Goal: Information Seeking & Learning: Compare options

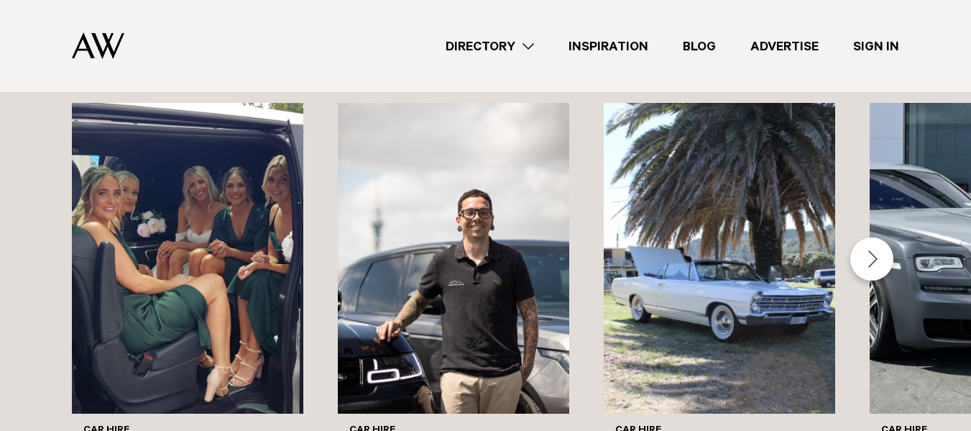
scroll to position [1179, 0]
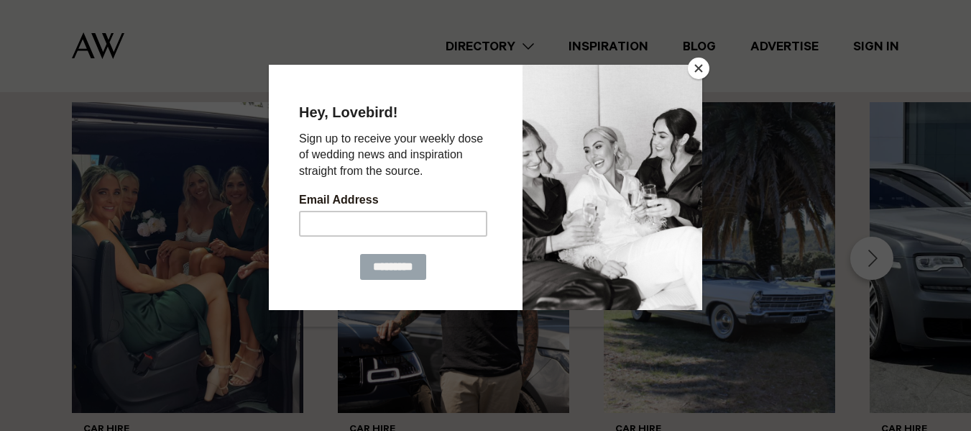
click at [699, 65] on button "Close" at bounding box center [699, 69] width 22 height 22
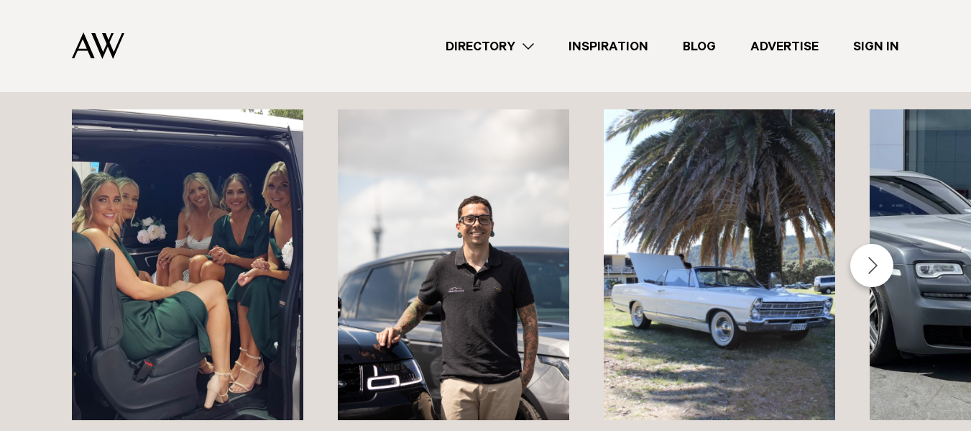
scroll to position [1173, 0]
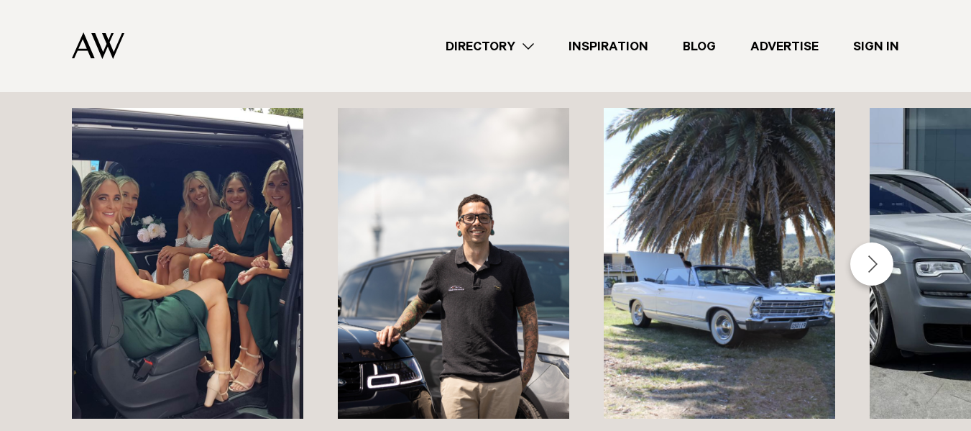
click at [866, 254] on div "Next slide" at bounding box center [871, 263] width 43 height 43
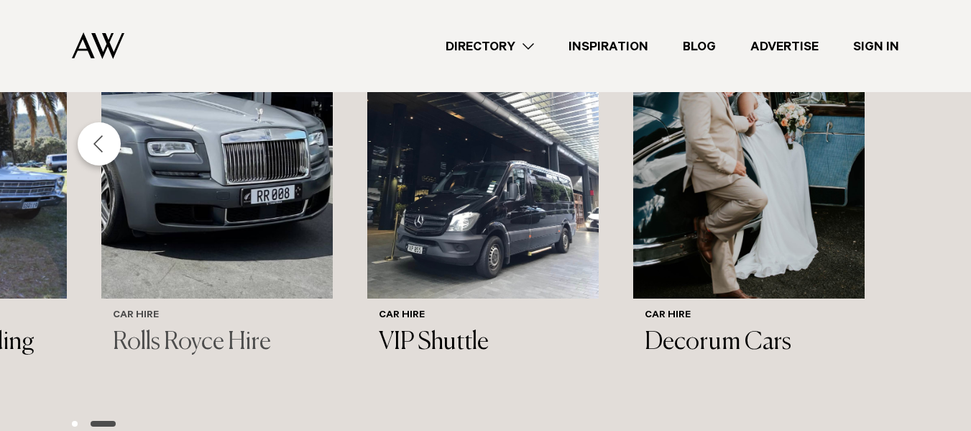
scroll to position [1294, 0]
click at [154, 249] on img "4 / 6" at bounding box center [216, 142] width 231 height 311
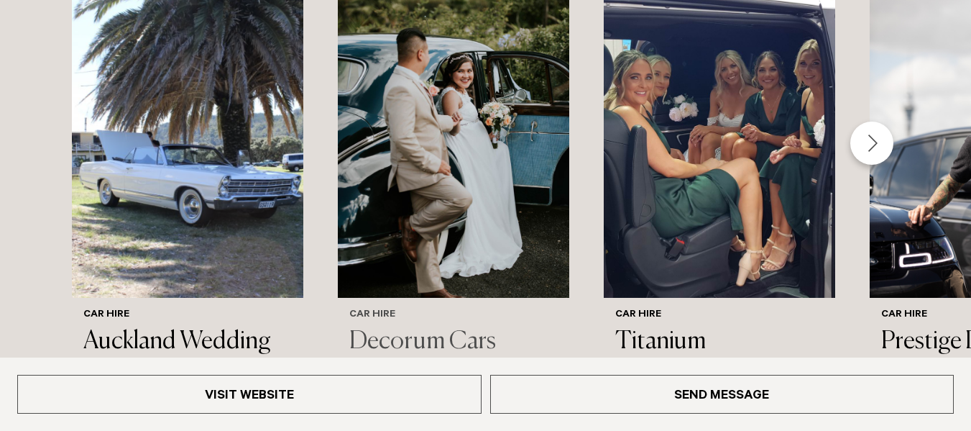
scroll to position [1502, 0]
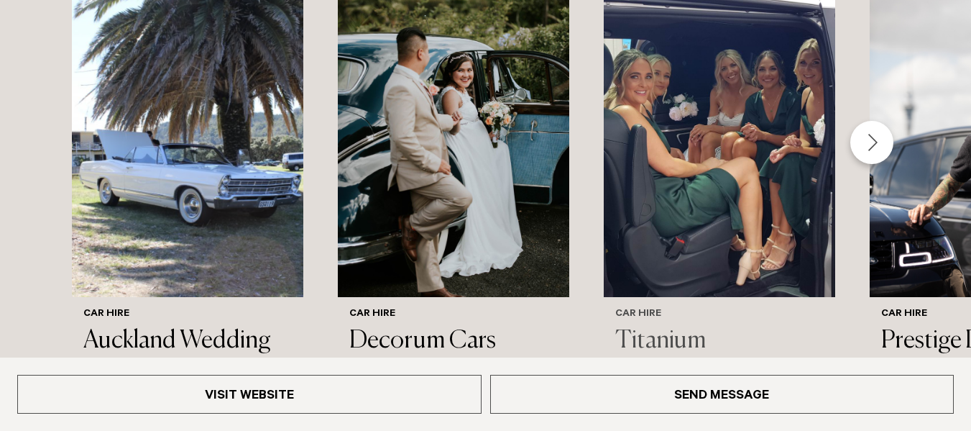
click at [764, 183] on img "3 / 6" at bounding box center [719, 141] width 231 height 311
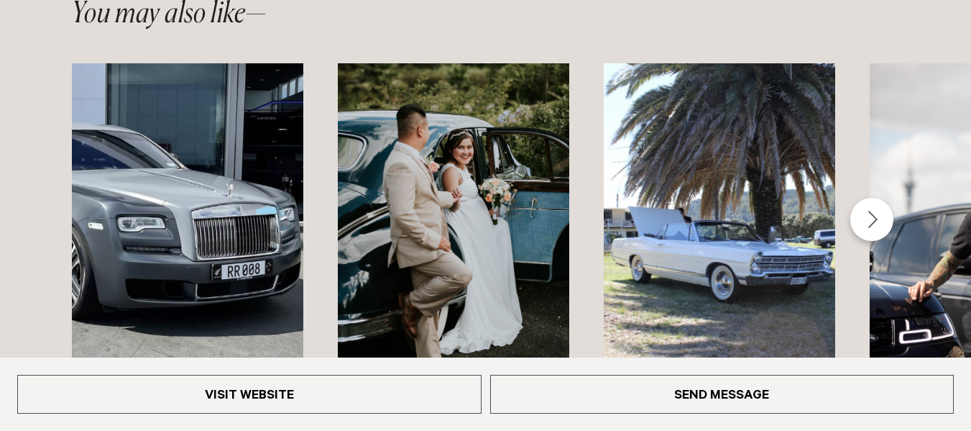
scroll to position [1607, 0]
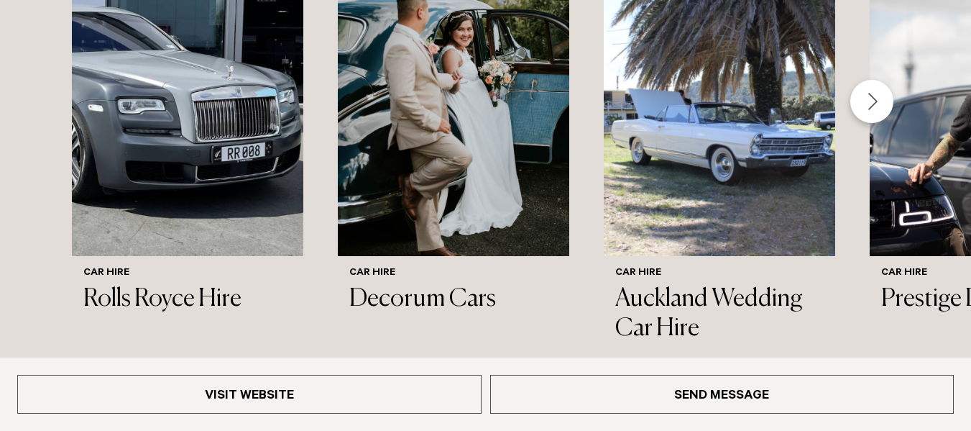
click at [871, 106] on div "Next slide" at bounding box center [871, 101] width 43 height 43
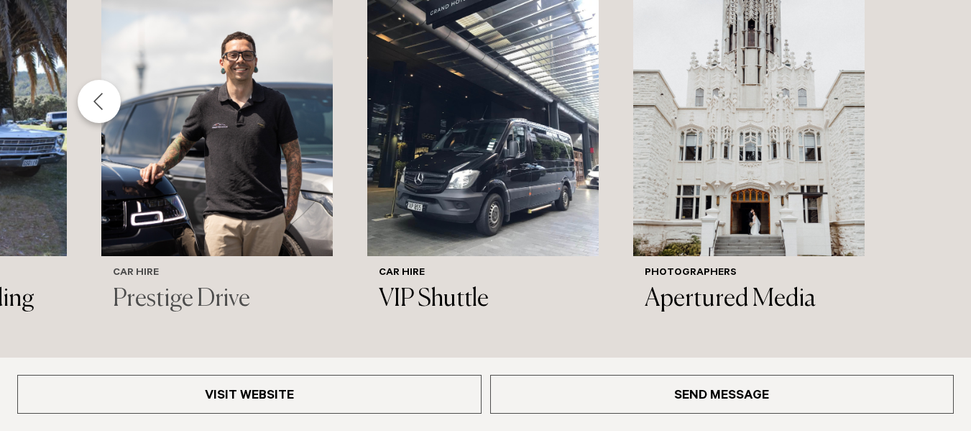
click at [145, 150] on img "4 / 6" at bounding box center [216, 100] width 231 height 311
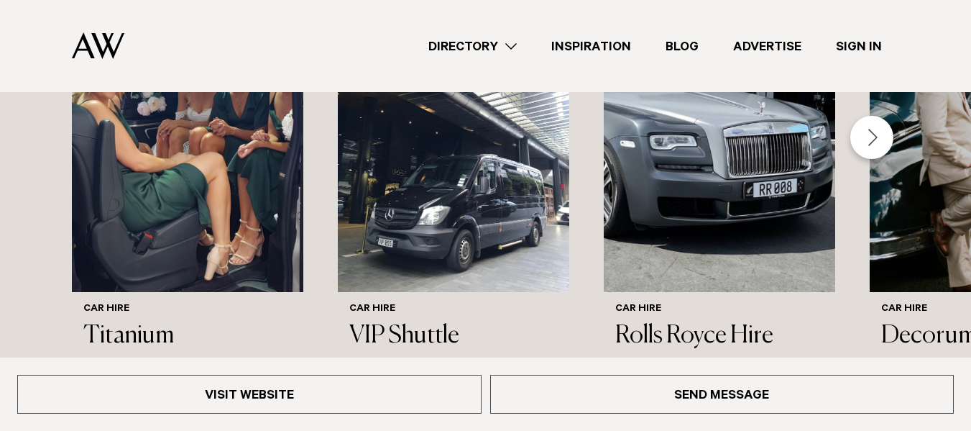
scroll to position [1911, 0]
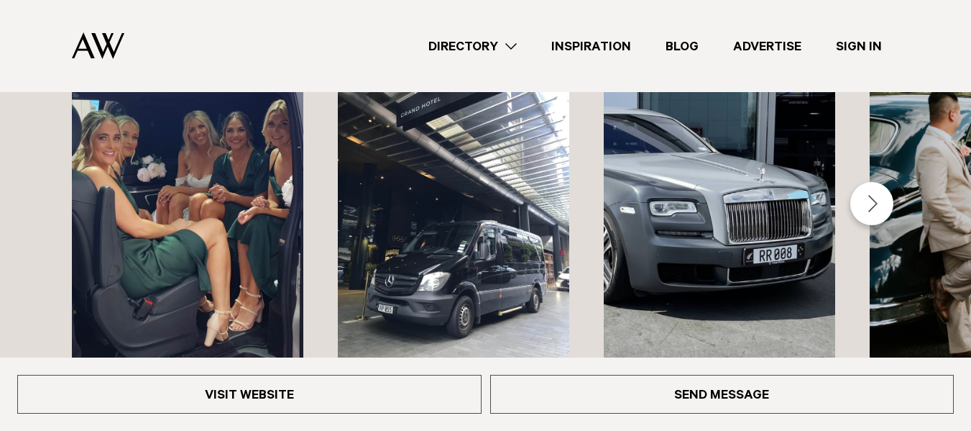
click at [875, 182] on div "Next slide" at bounding box center [871, 203] width 43 height 43
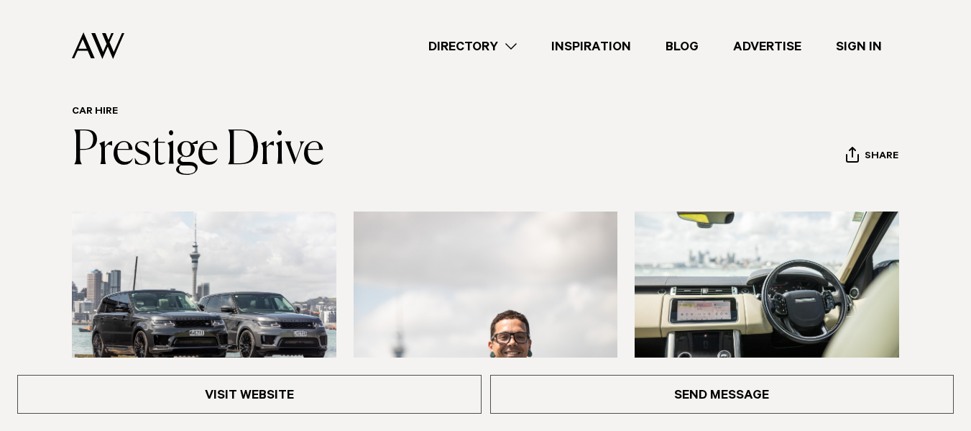
scroll to position [0, 0]
